Goal: Task Accomplishment & Management: Use online tool/utility

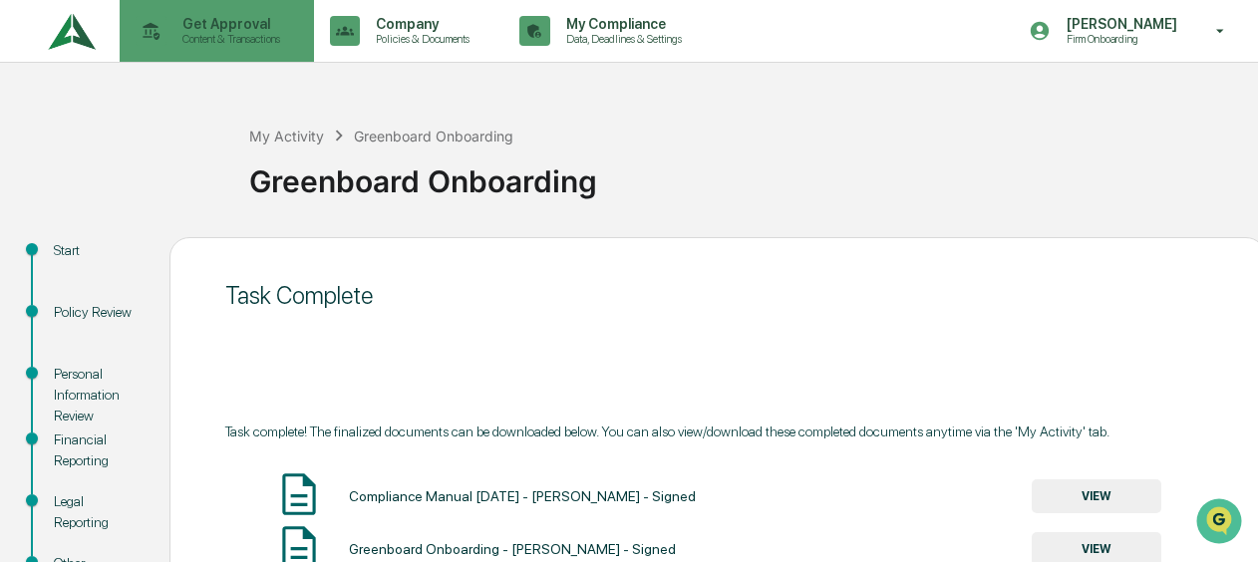
click at [136, 26] on icon at bounding box center [151, 31] width 31 height 31
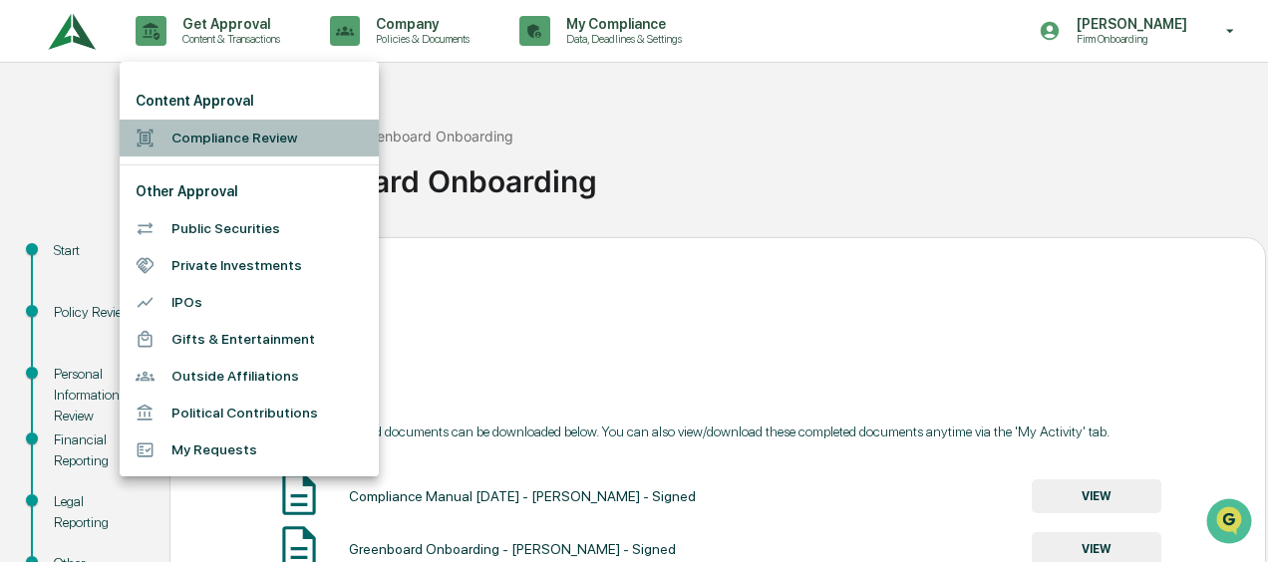
click at [205, 152] on li "Compliance Review" at bounding box center [249, 138] width 259 height 37
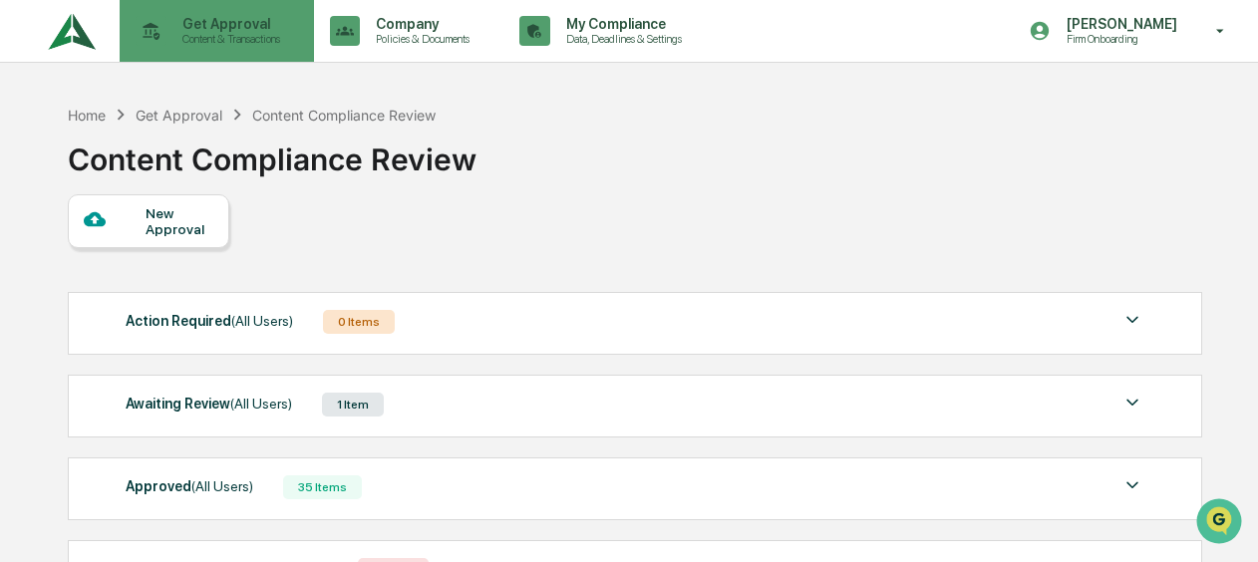
click at [227, 38] on p "Content & Transactions" at bounding box center [228, 39] width 124 height 14
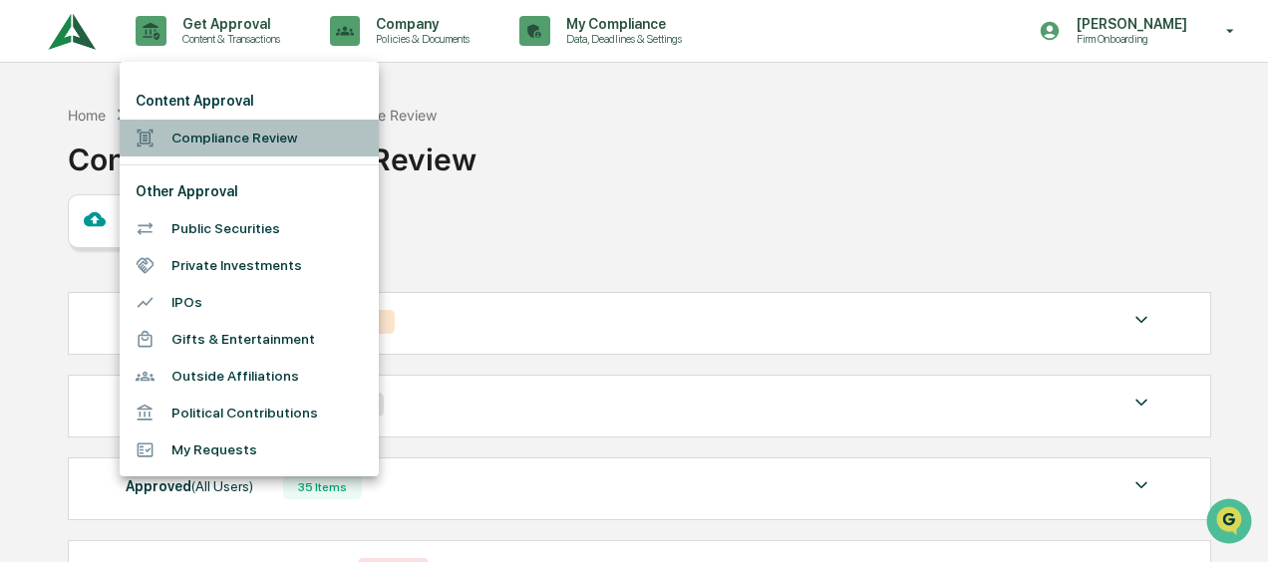
click at [216, 127] on li "Compliance Review" at bounding box center [249, 138] width 259 height 37
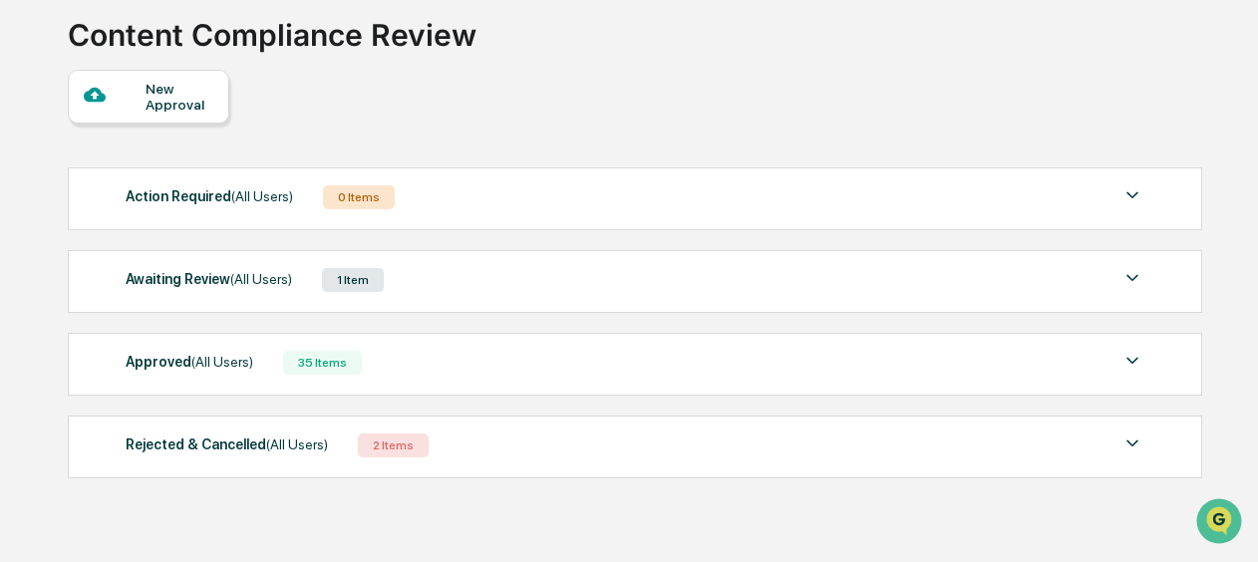
scroll to position [162, 0]
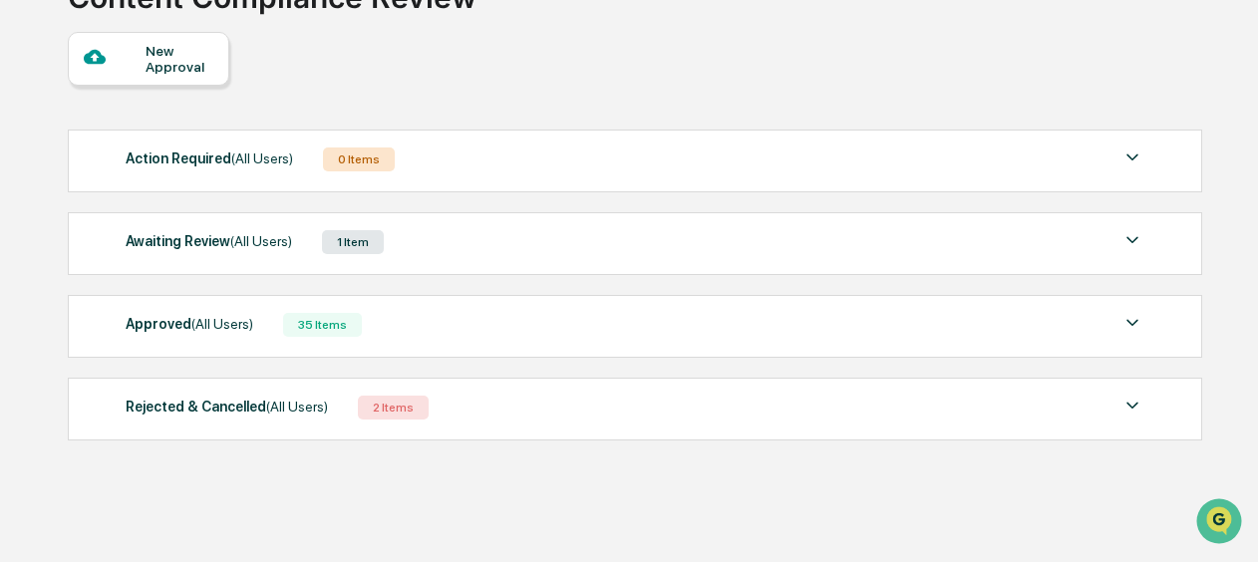
click at [563, 241] on div "Awaiting Review (All Users) 1 Item" at bounding box center [635, 242] width 1019 height 28
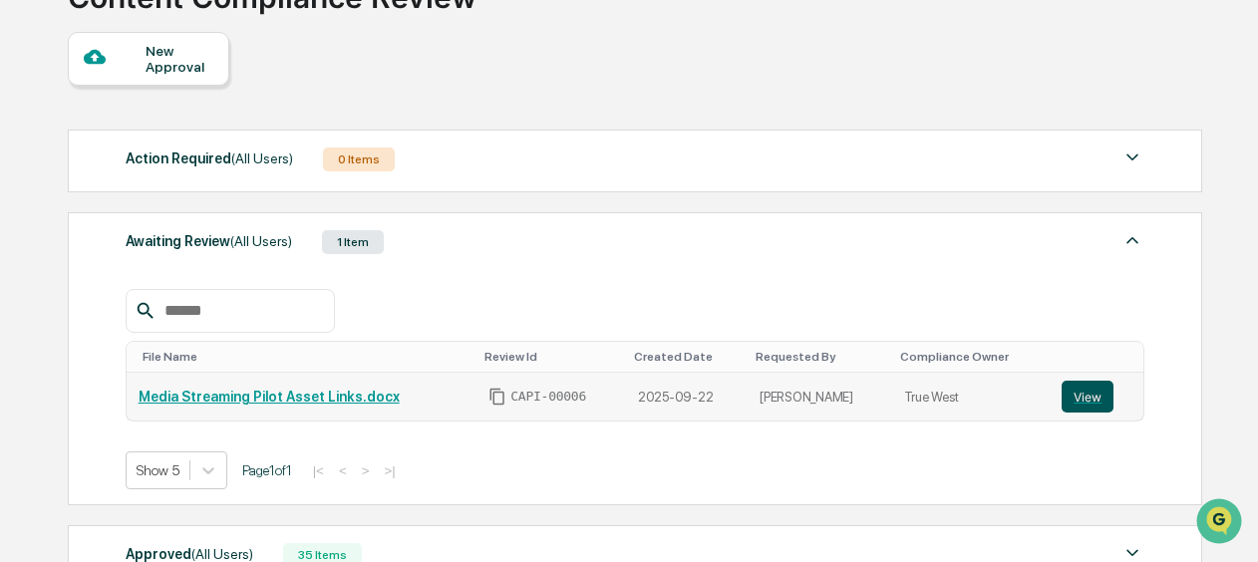
click at [1079, 388] on button "View" at bounding box center [1088, 397] width 52 height 32
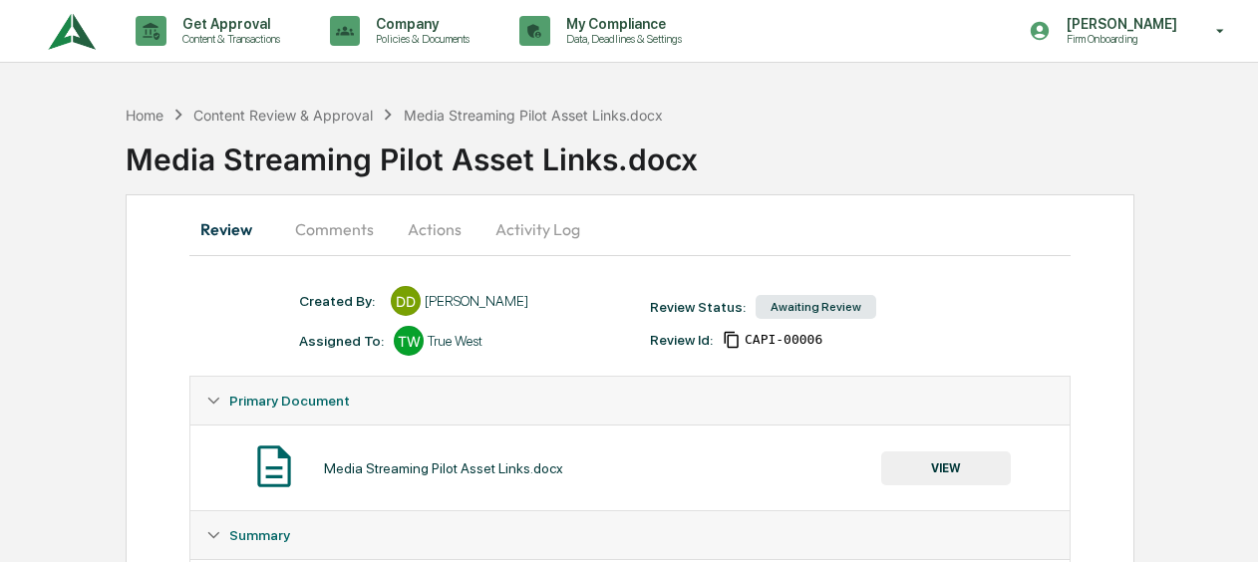
click at [332, 229] on button "Comments" at bounding box center [334, 229] width 111 height 48
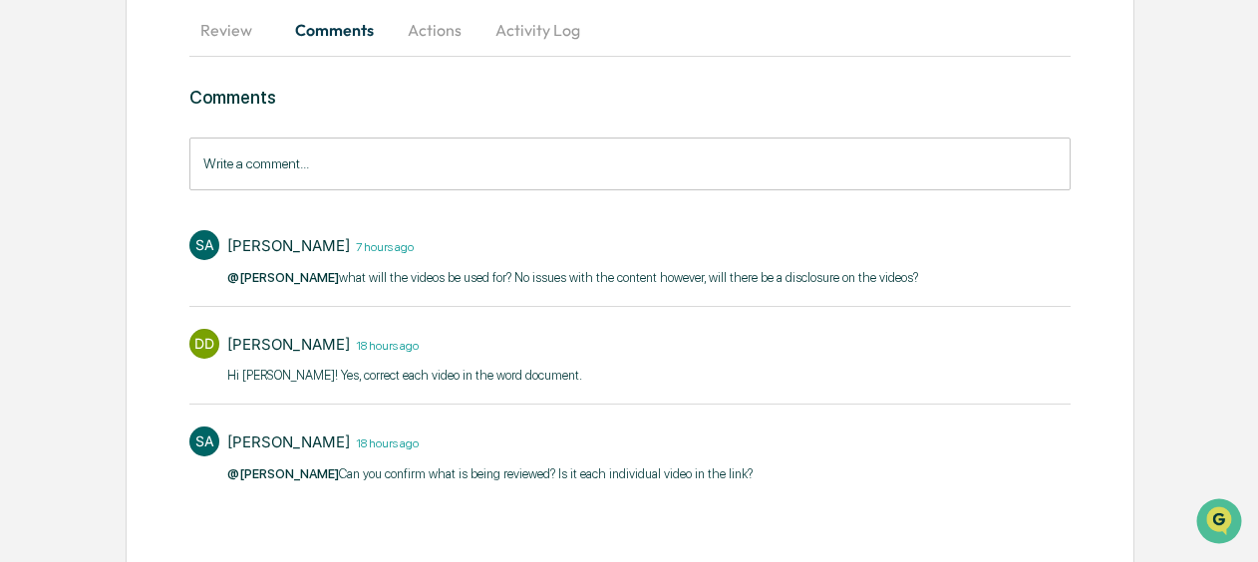
click at [422, 158] on input "Write a comment..." at bounding box center [629, 164] width 880 height 53
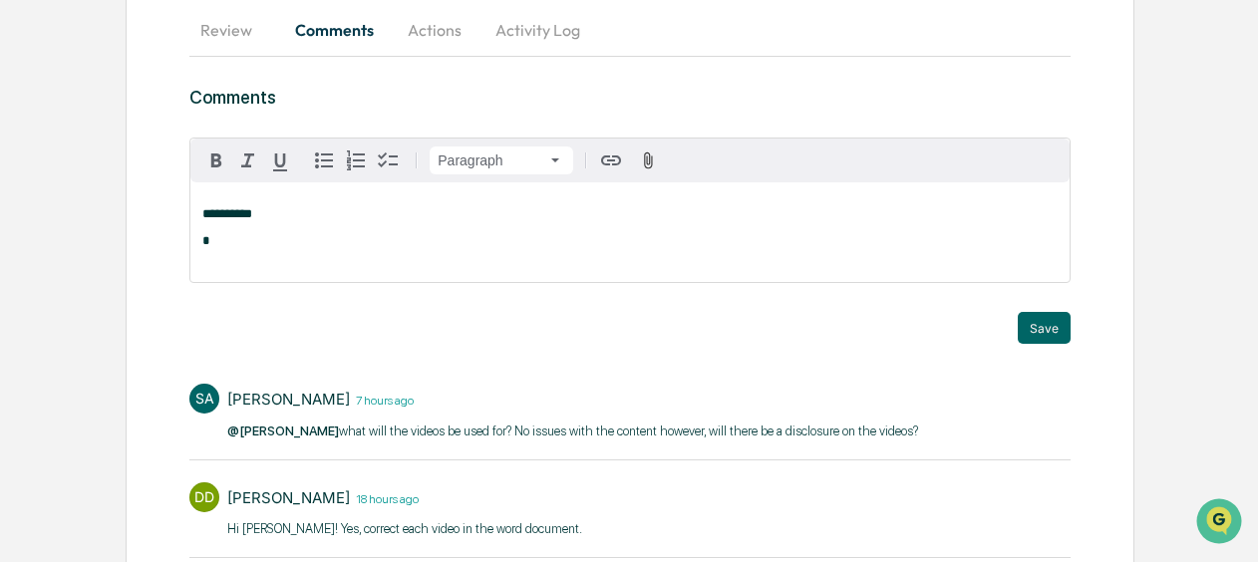
click at [344, 213] on p "**********" at bounding box center [629, 214] width 854 height 14
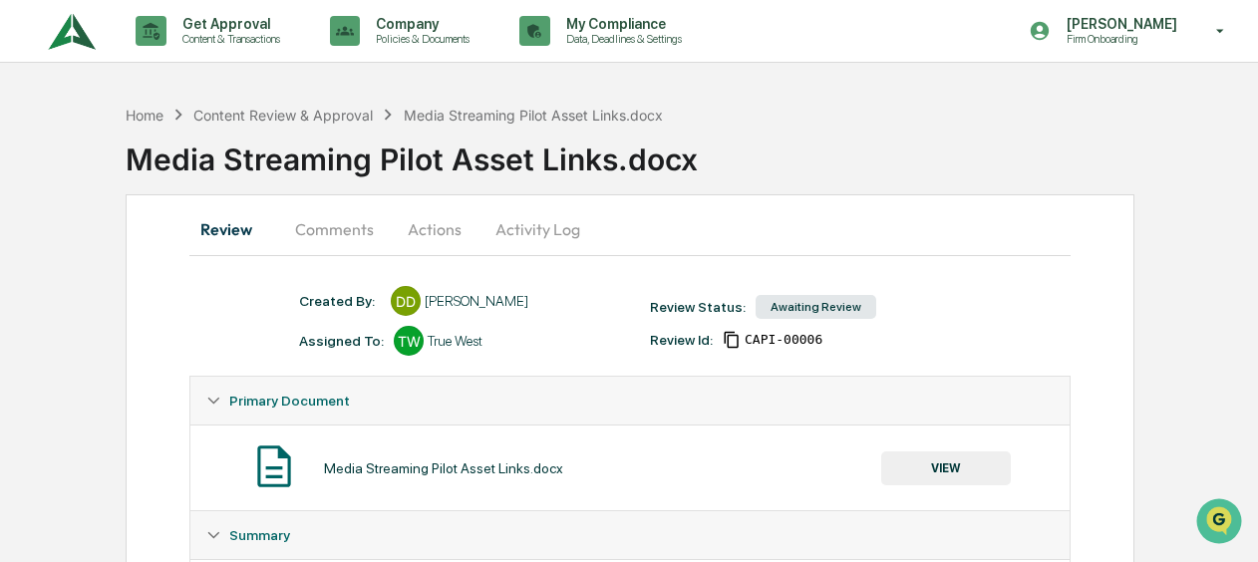
click at [359, 227] on button "Comments" at bounding box center [334, 229] width 111 height 48
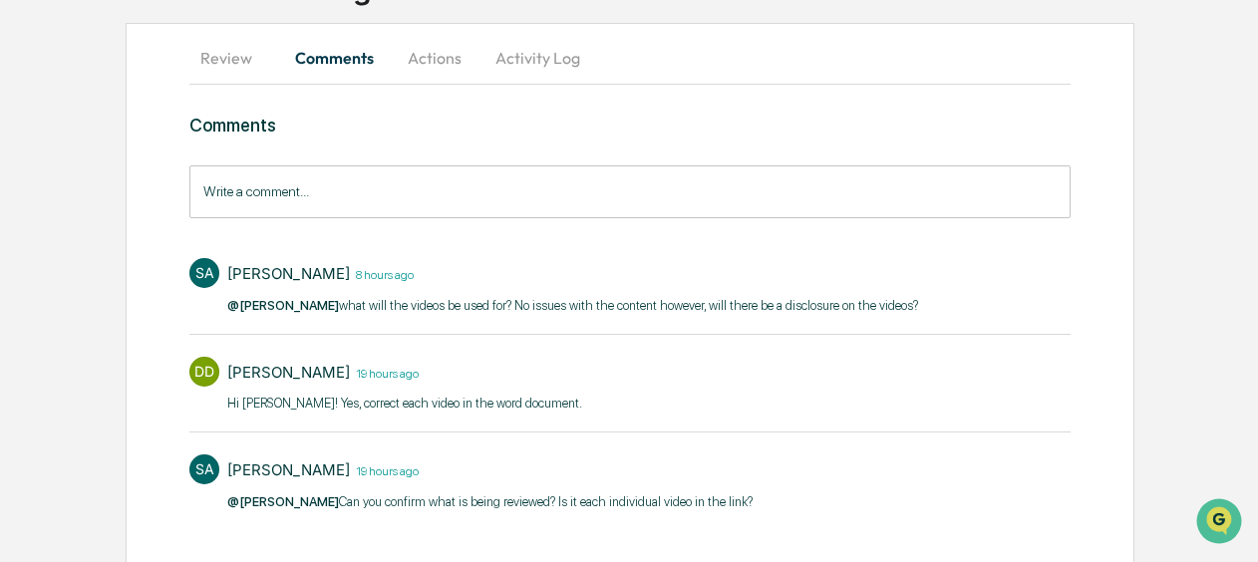
scroll to position [199, 0]
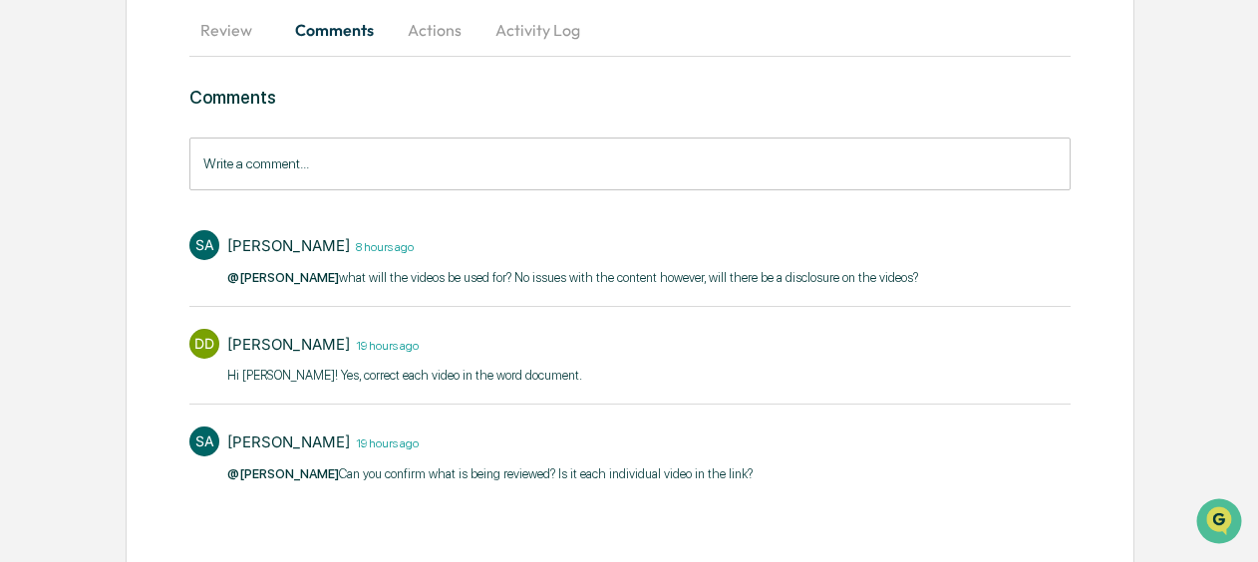
click at [309, 155] on input "Write a comment..." at bounding box center [629, 164] width 880 height 53
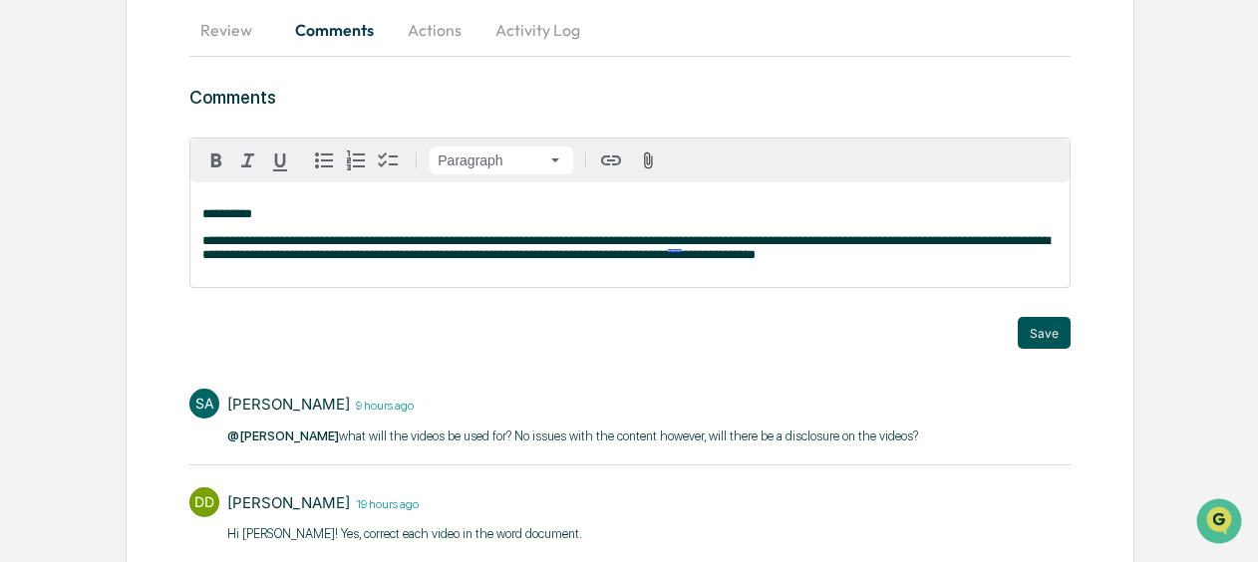
click at [1070, 337] on button "Save" at bounding box center [1044, 333] width 53 height 32
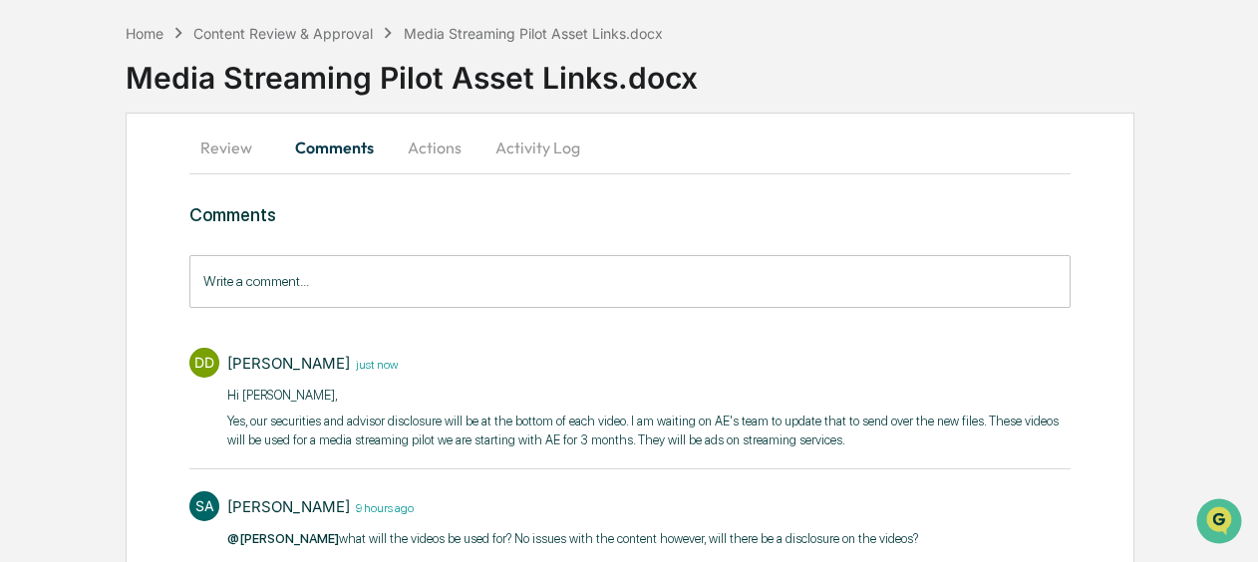
scroll to position [0, 0]
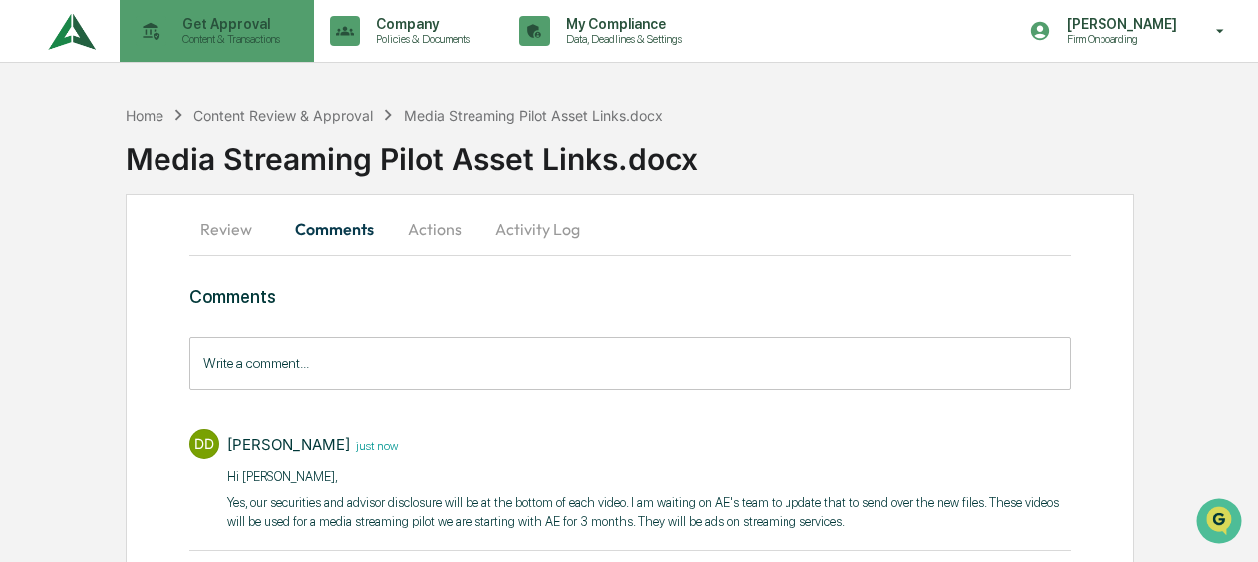
click at [176, 26] on p "Get Approval" at bounding box center [228, 24] width 124 height 16
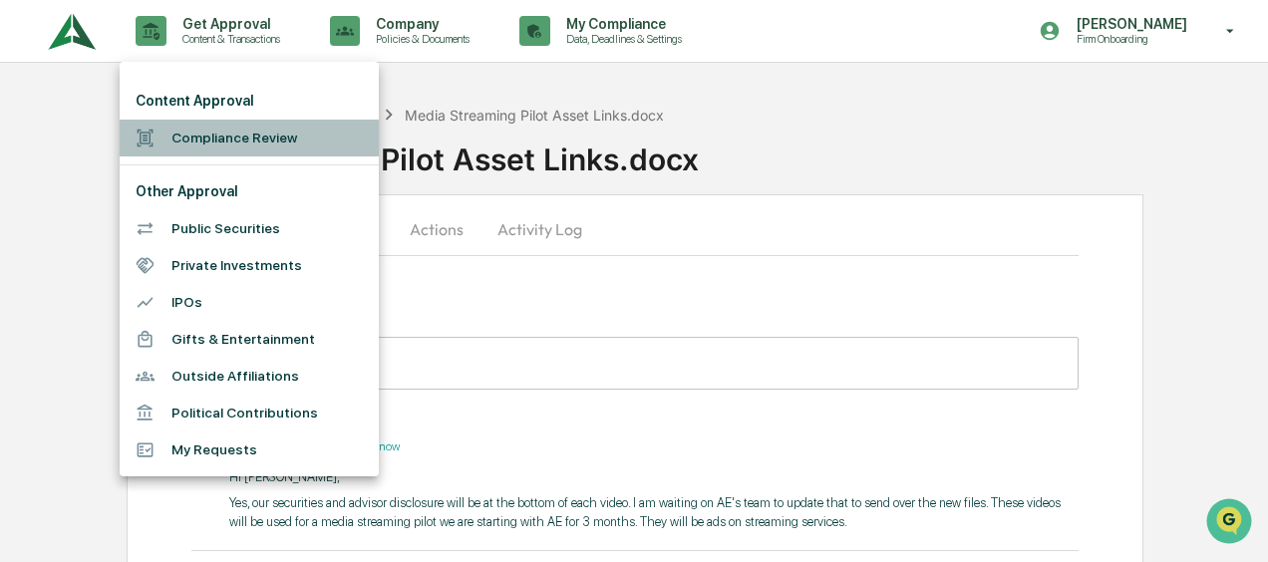
click at [193, 120] on li "Compliance Review" at bounding box center [249, 138] width 259 height 37
